Goal: Find specific page/section: Find specific page/section

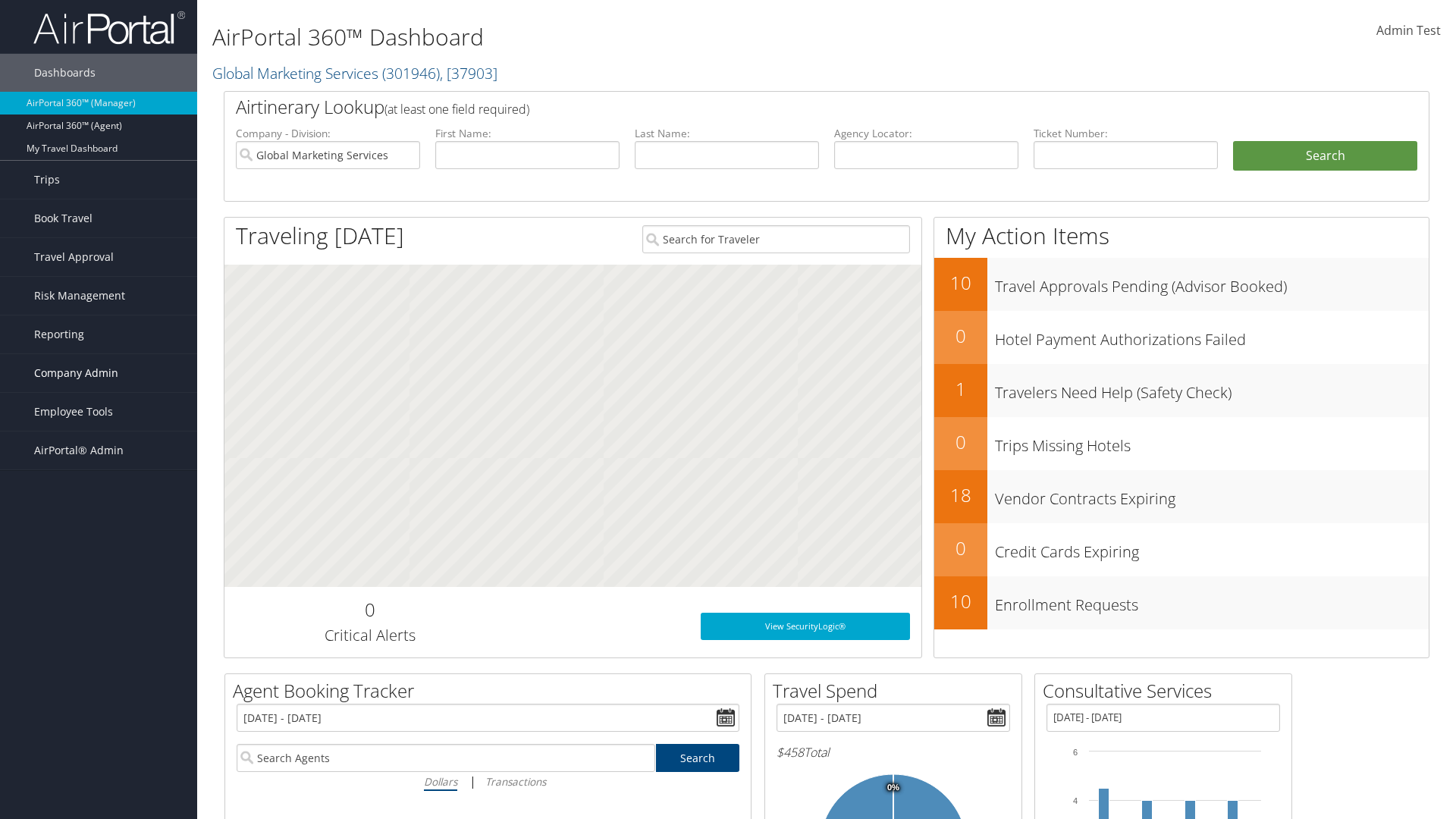
click at [99, 373] on span "Company Admin" at bounding box center [76, 372] width 84 height 38
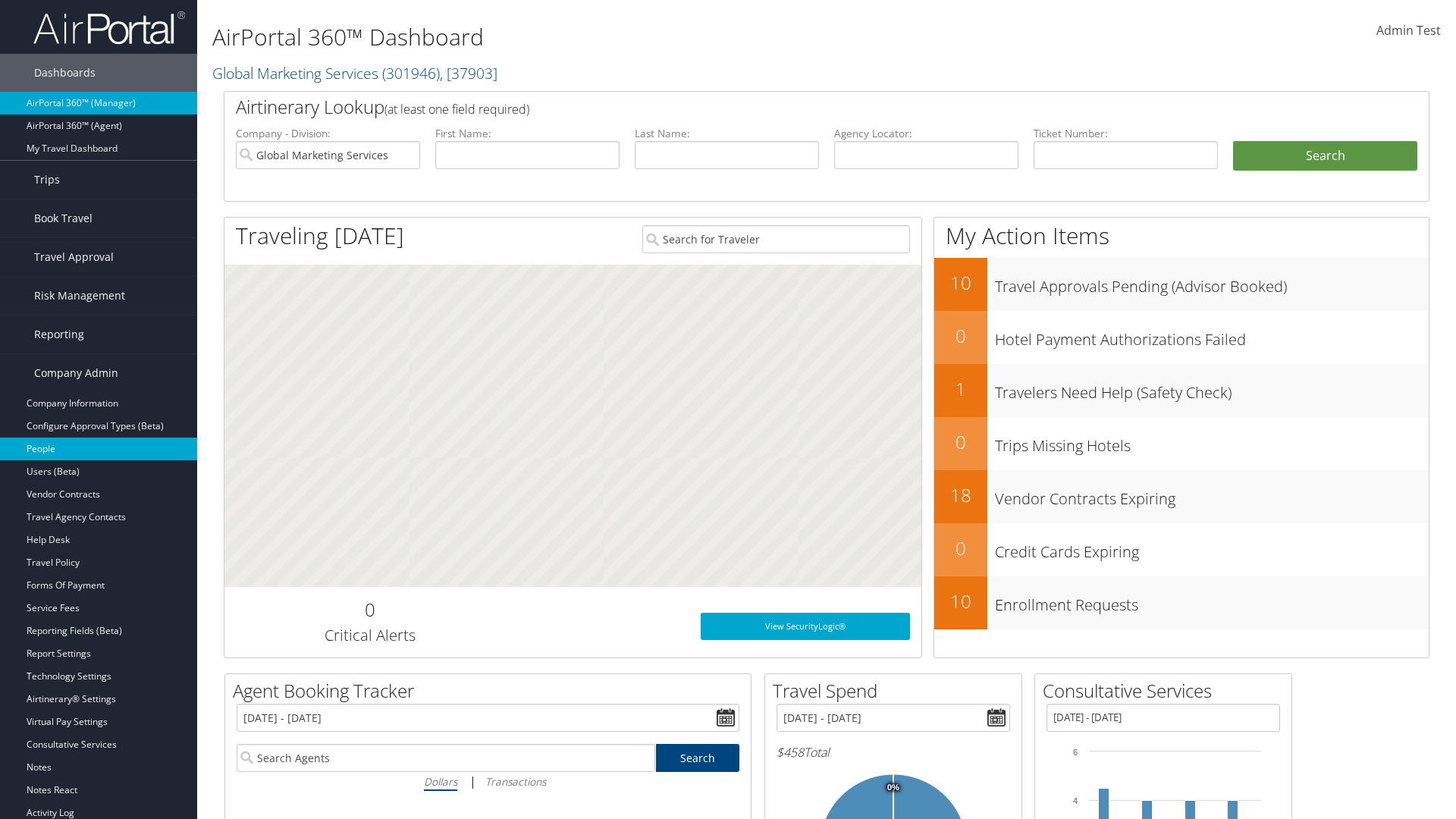
click at [99, 449] on link "People" at bounding box center [99, 448] width 197 height 23
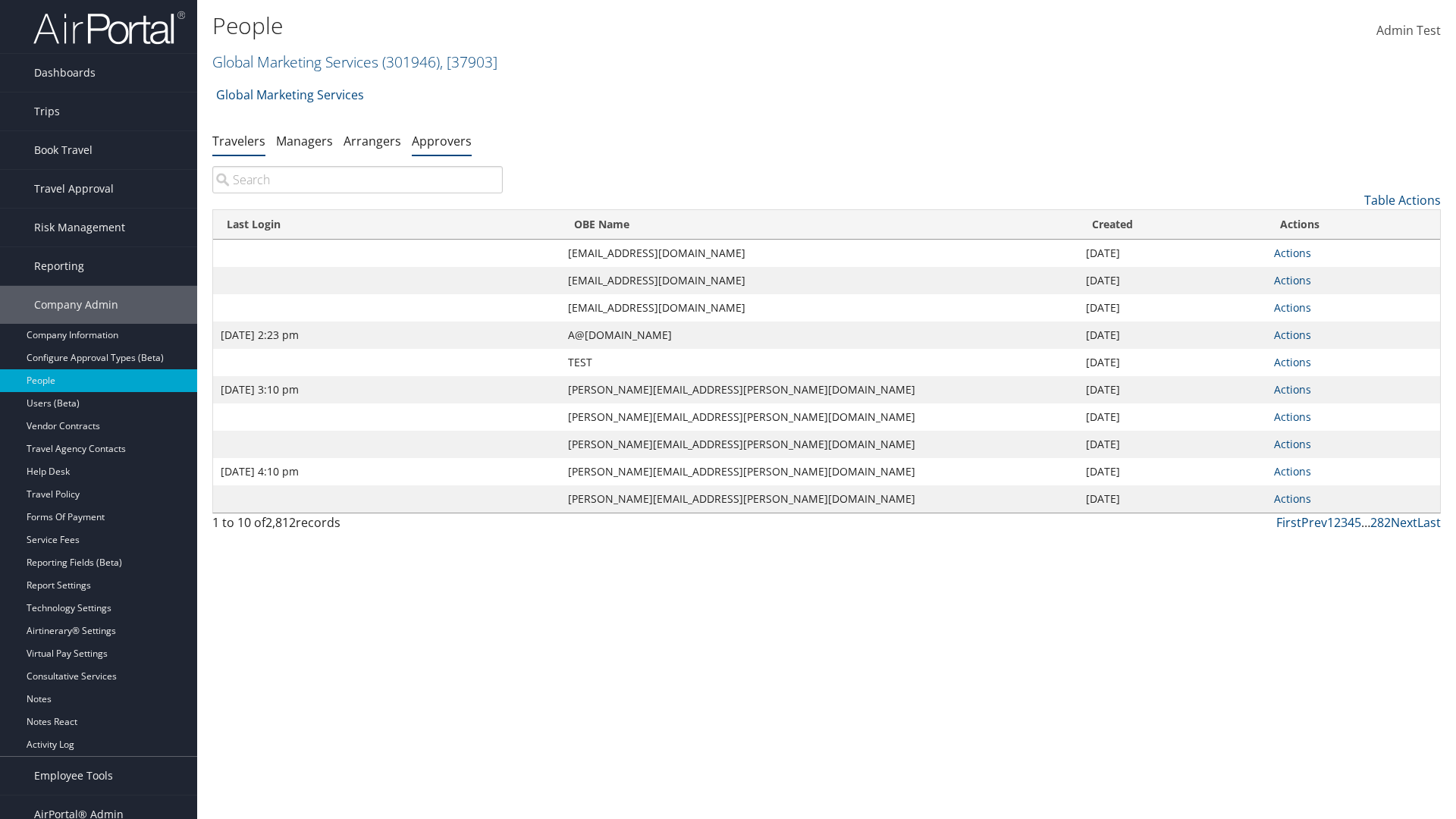
click at [442, 141] on link "Approvers" at bounding box center [442, 141] width 60 height 17
